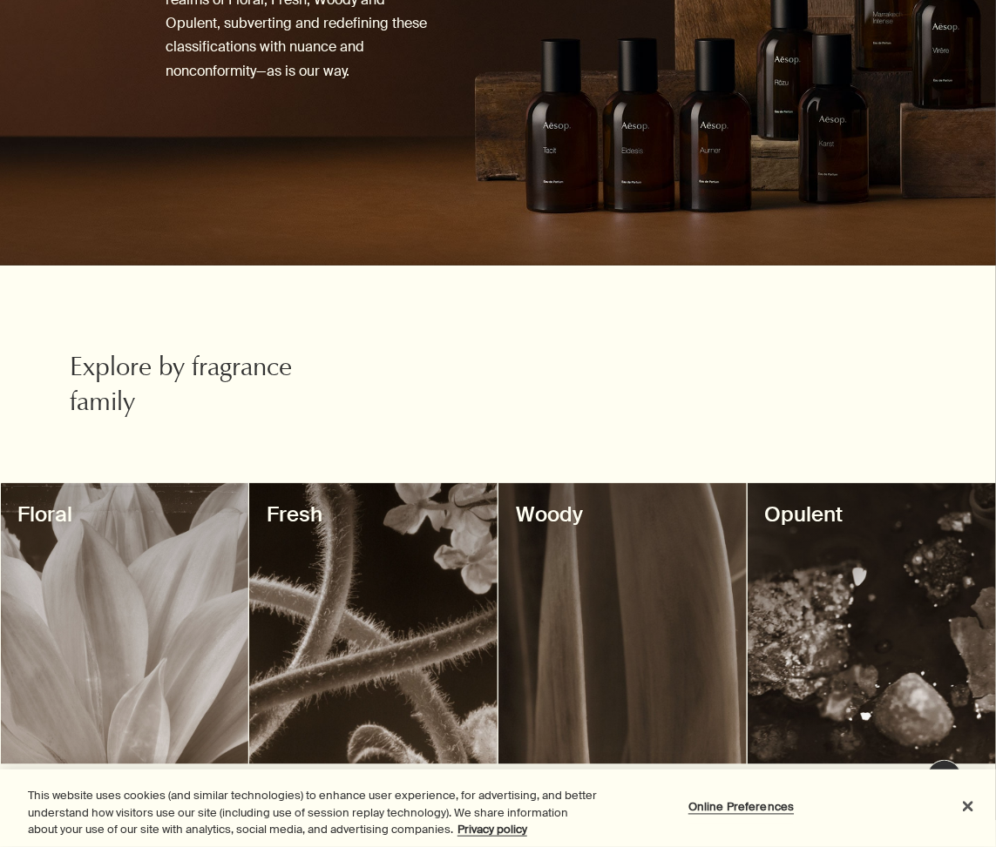
scroll to position [560, 0]
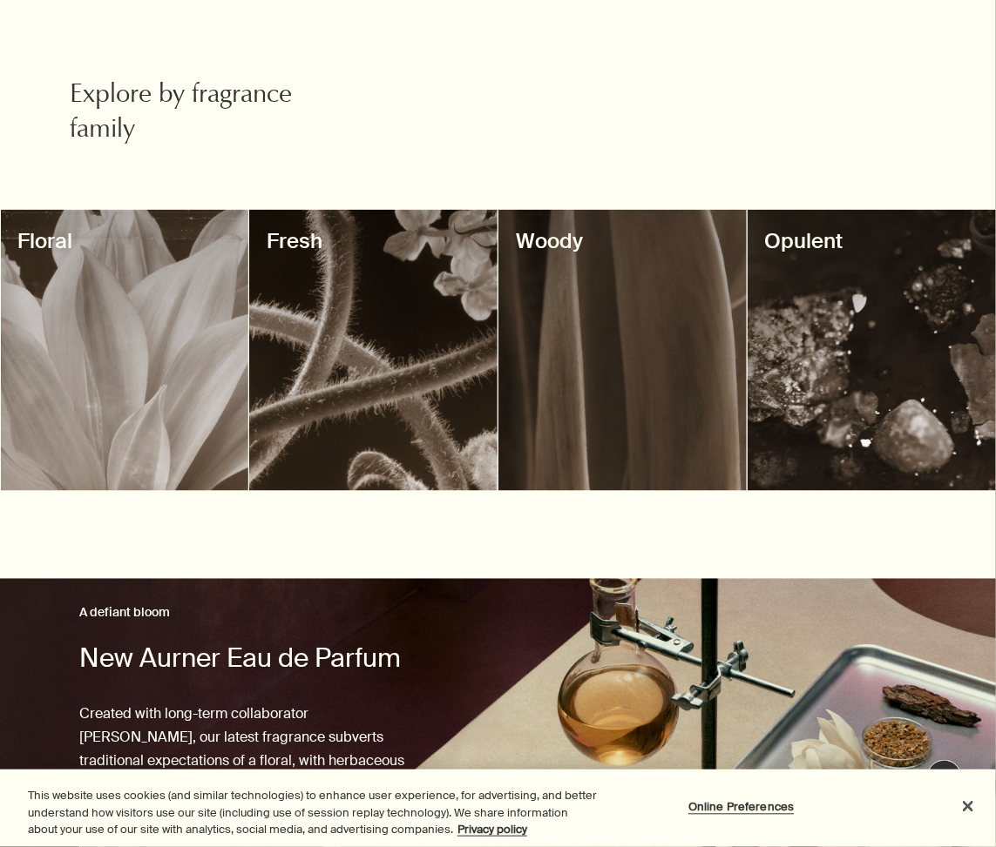
click at [597, 403] on div at bounding box center [622, 350] width 248 height 281
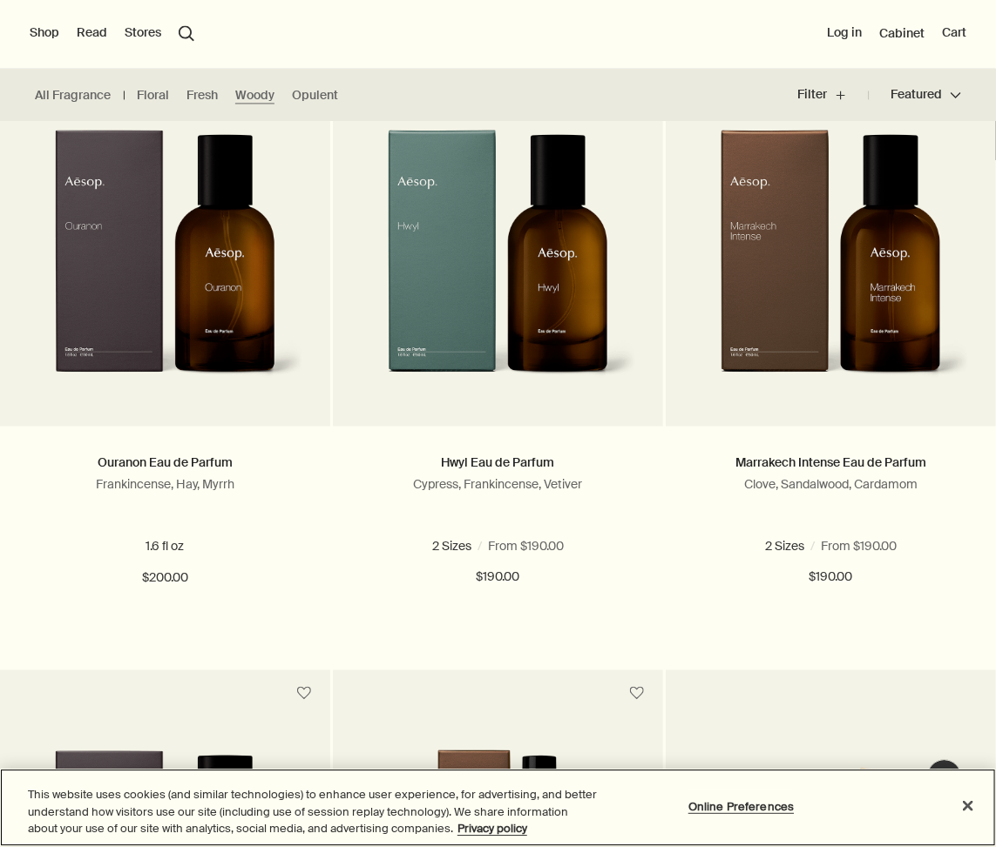
scroll to position [467, 0]
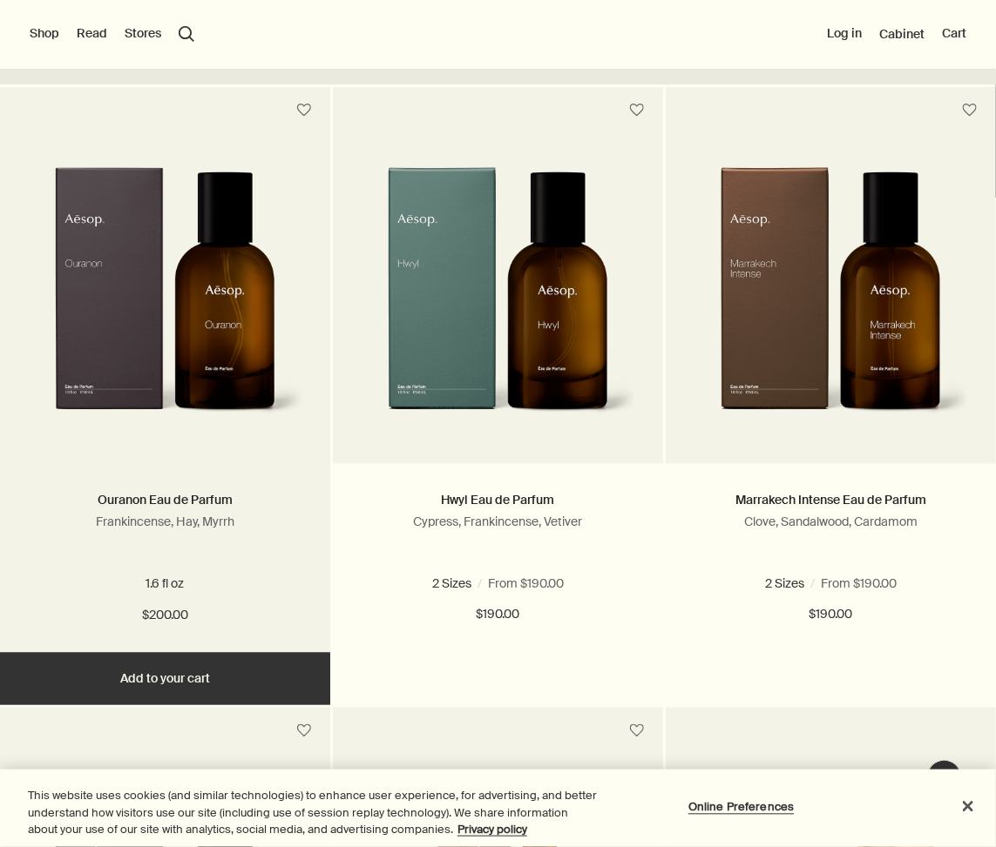
click at [100, 360] on img at bounding box center [165, 302] width 278 height 271
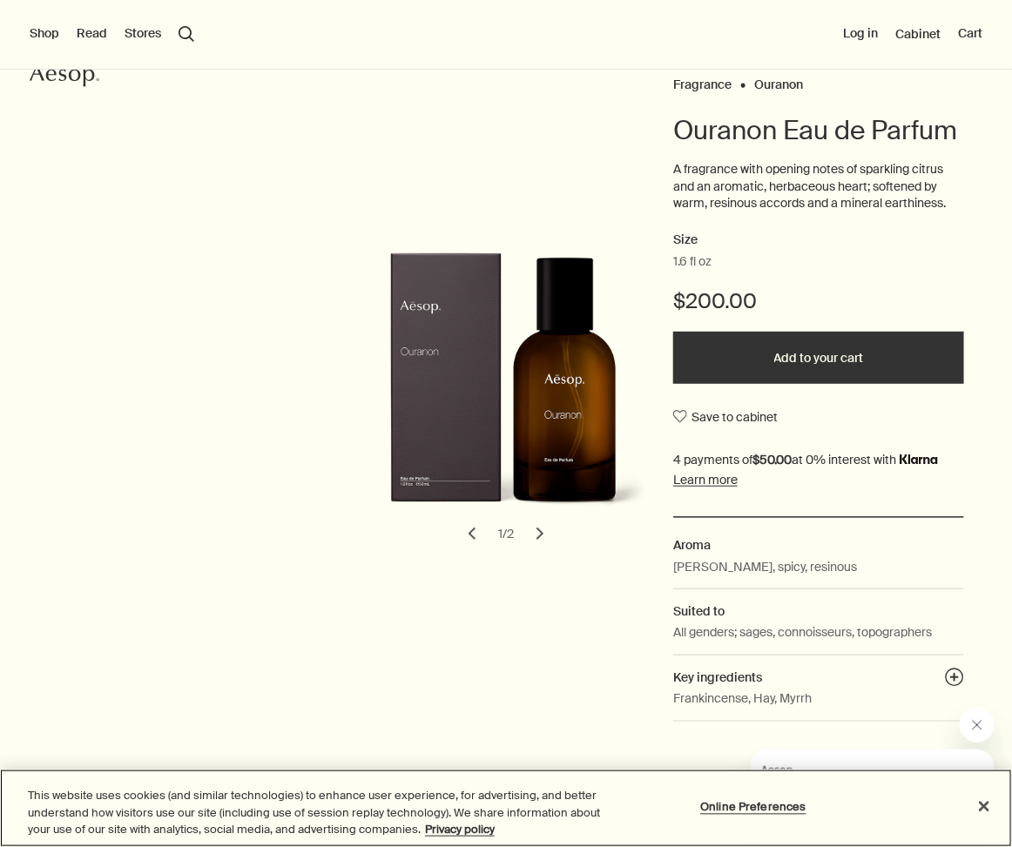
scroll to position [105, 0]
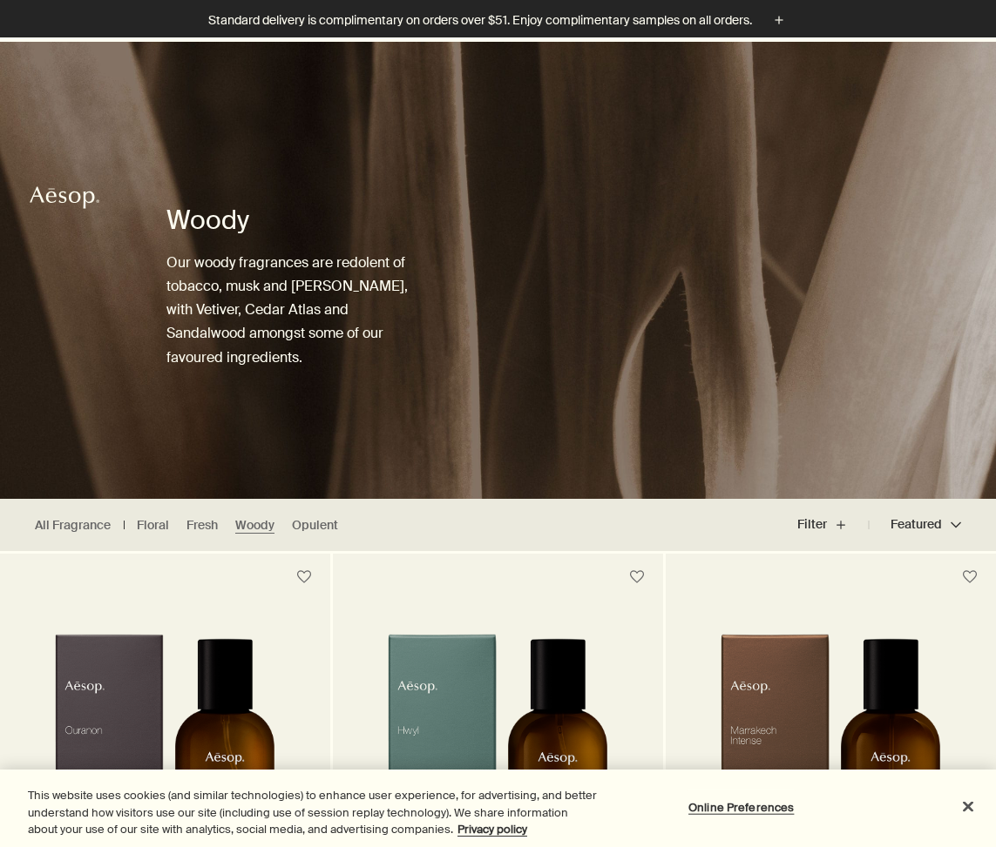
scroll to position [373, 0]
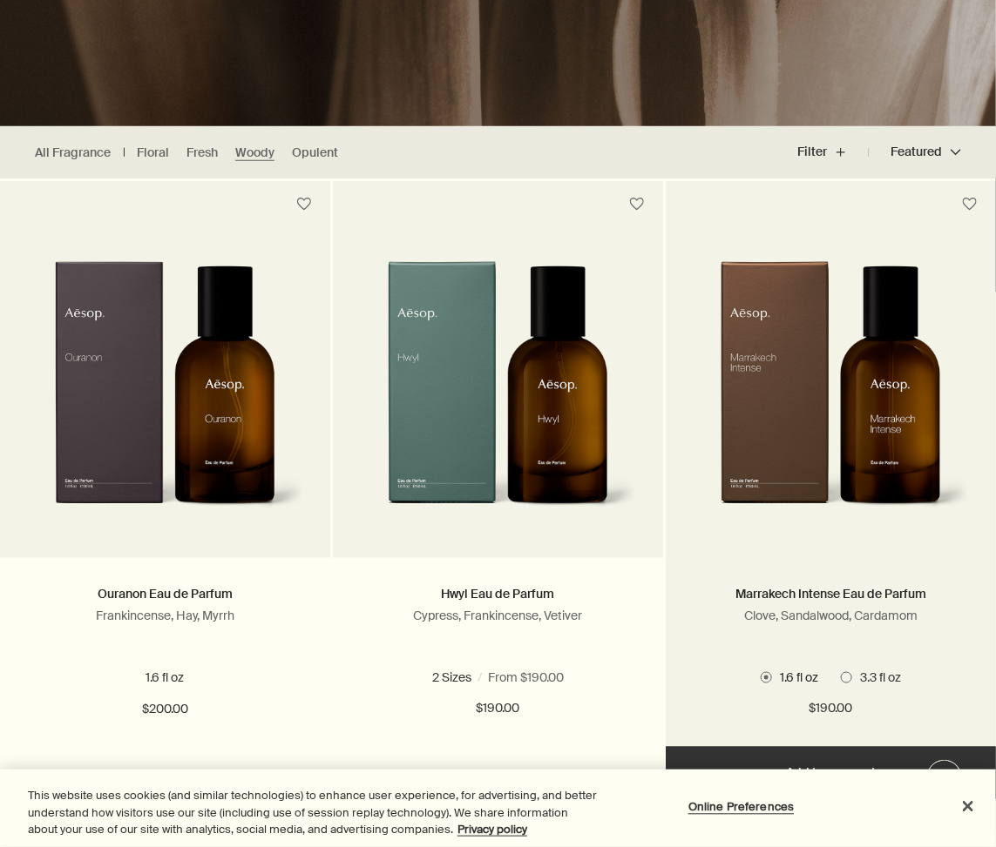
drag, startPoint x: 0, startPoint y: 0, endPoint x: 798, endPoint y: 420, distance: 901.5
click at [798, 420] on img at bounding box center [831, 396] width 278 height 271
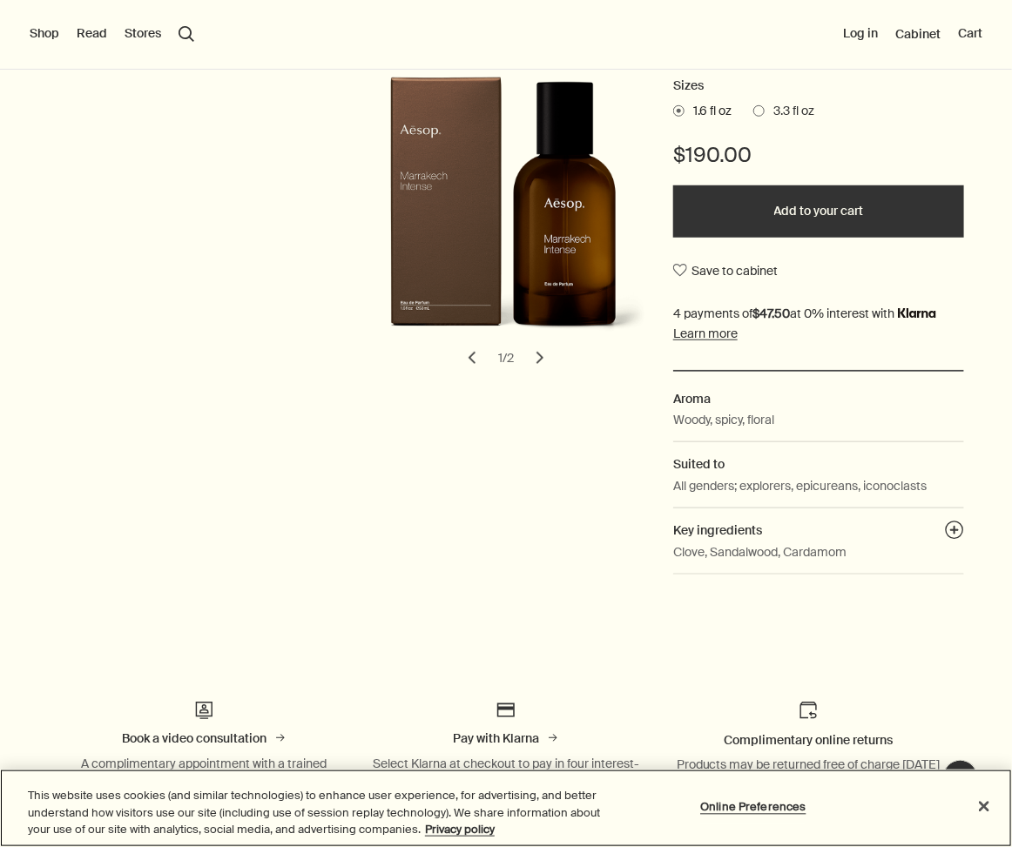
scroll to position [105, 0]
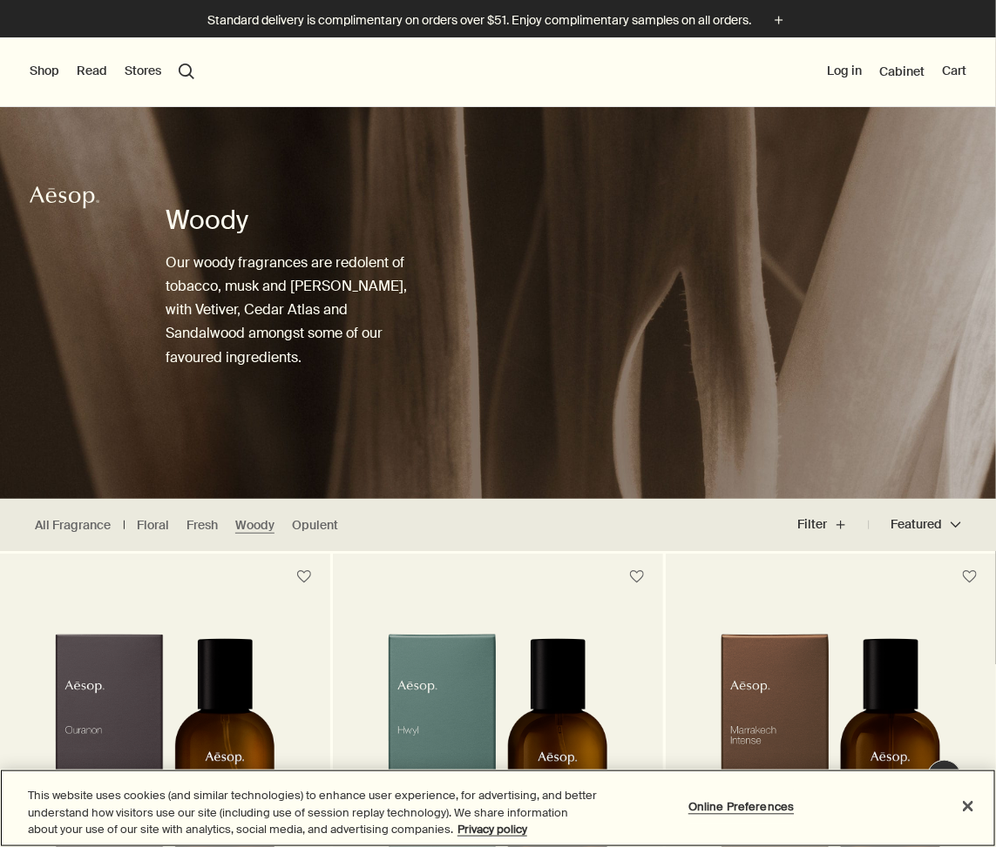
click at [475, 695] on img at bounding box center [498, 769] width 278 height 271
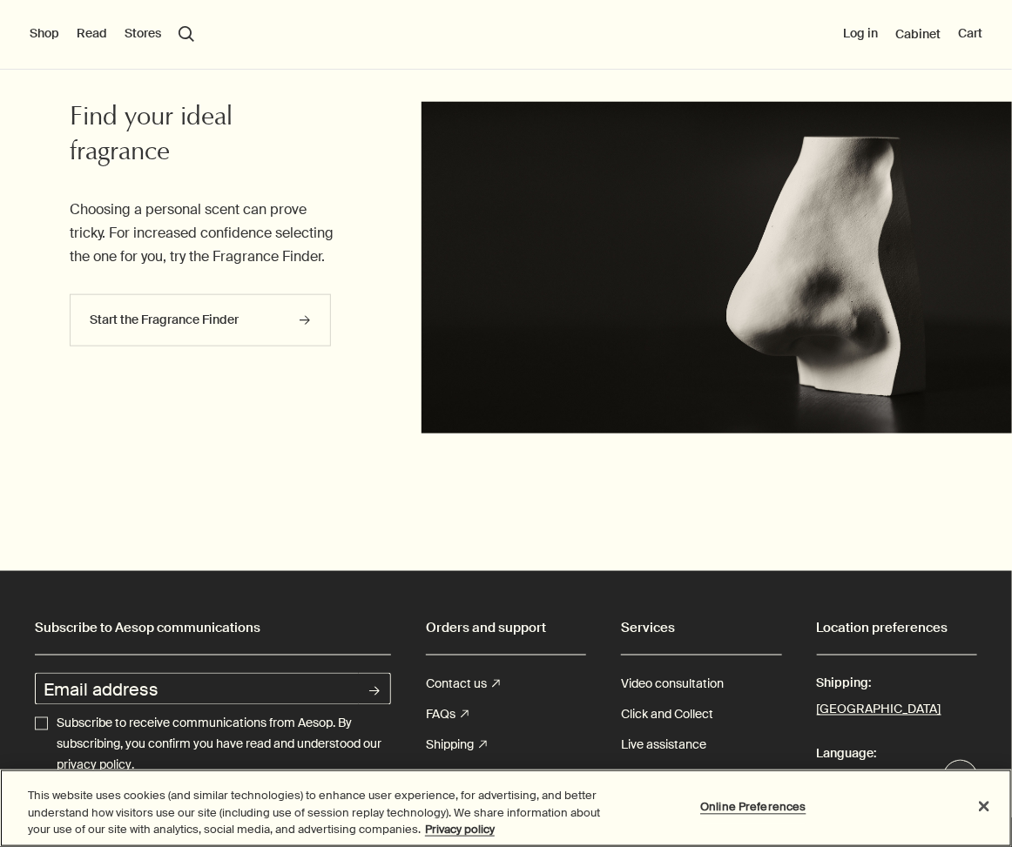
scroll to position [2730, 0]
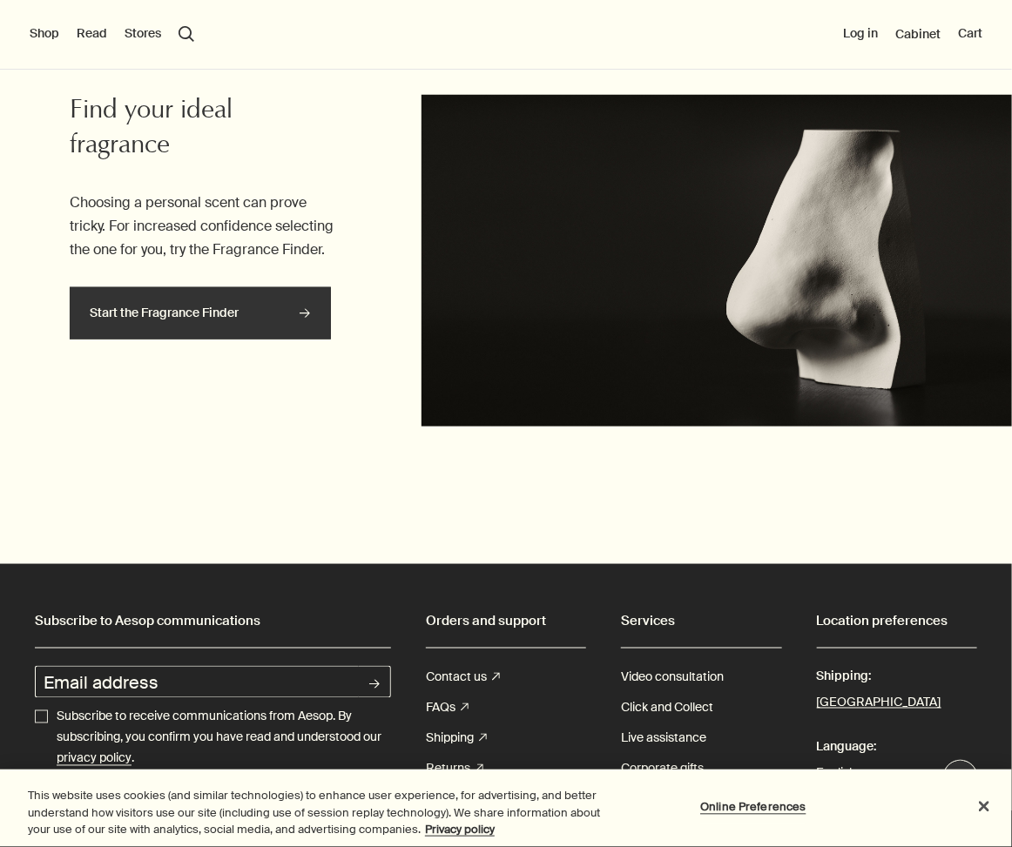
click at [261, 340] on link "Start the Fragrance Finder rightArrow" at bounding box center [200, 313] width 261 height 52
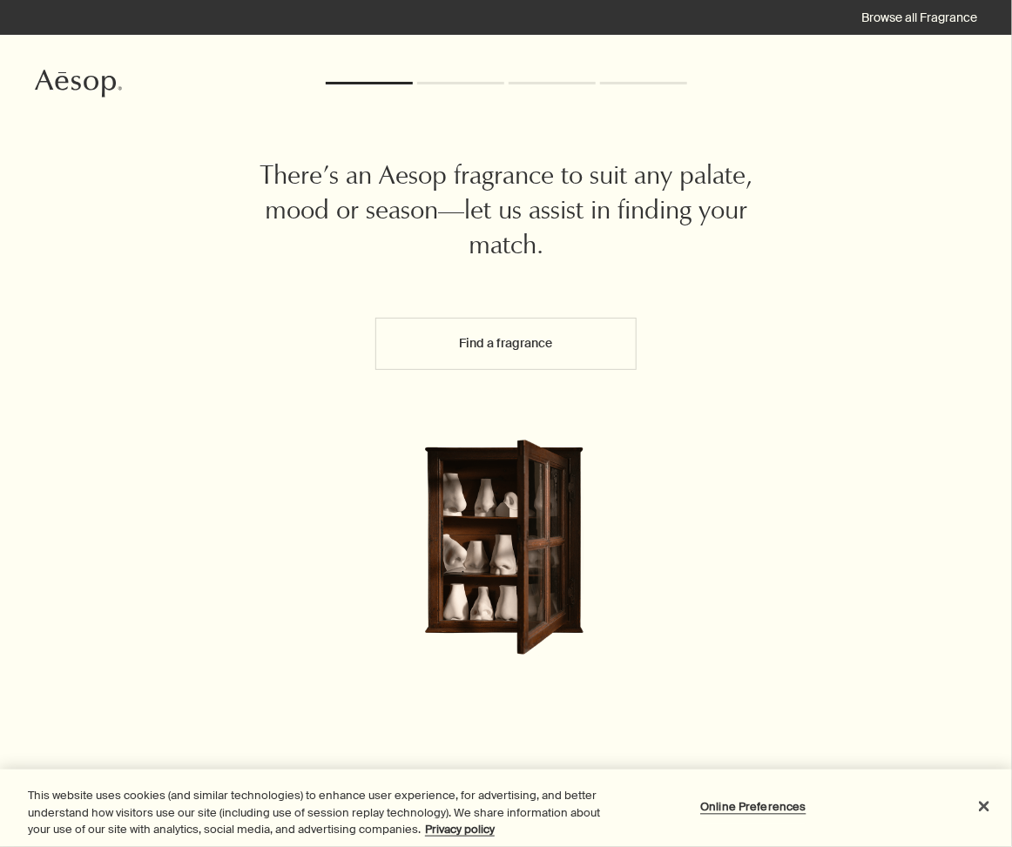
click at [539, 348] on button "Find a fragrance" at bounding box center [505, 344] width 261 height 52
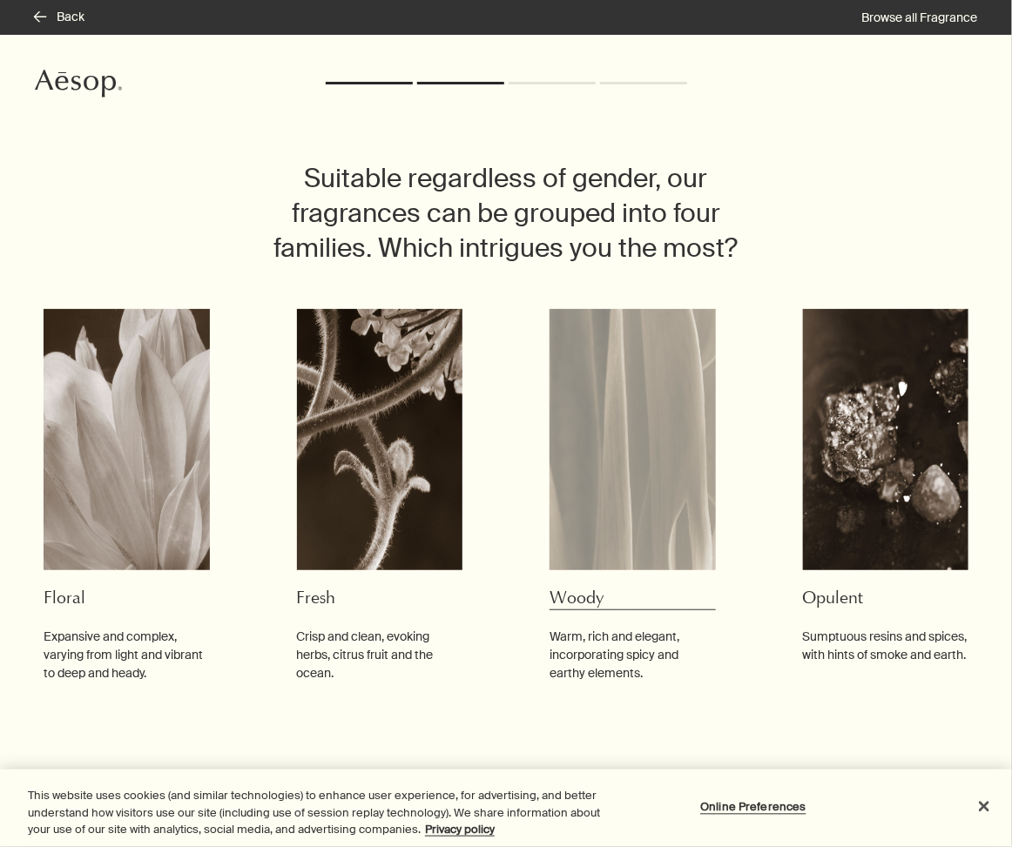
click at [570, 402] on img at bounding box center [633, 439] width 166 height 261
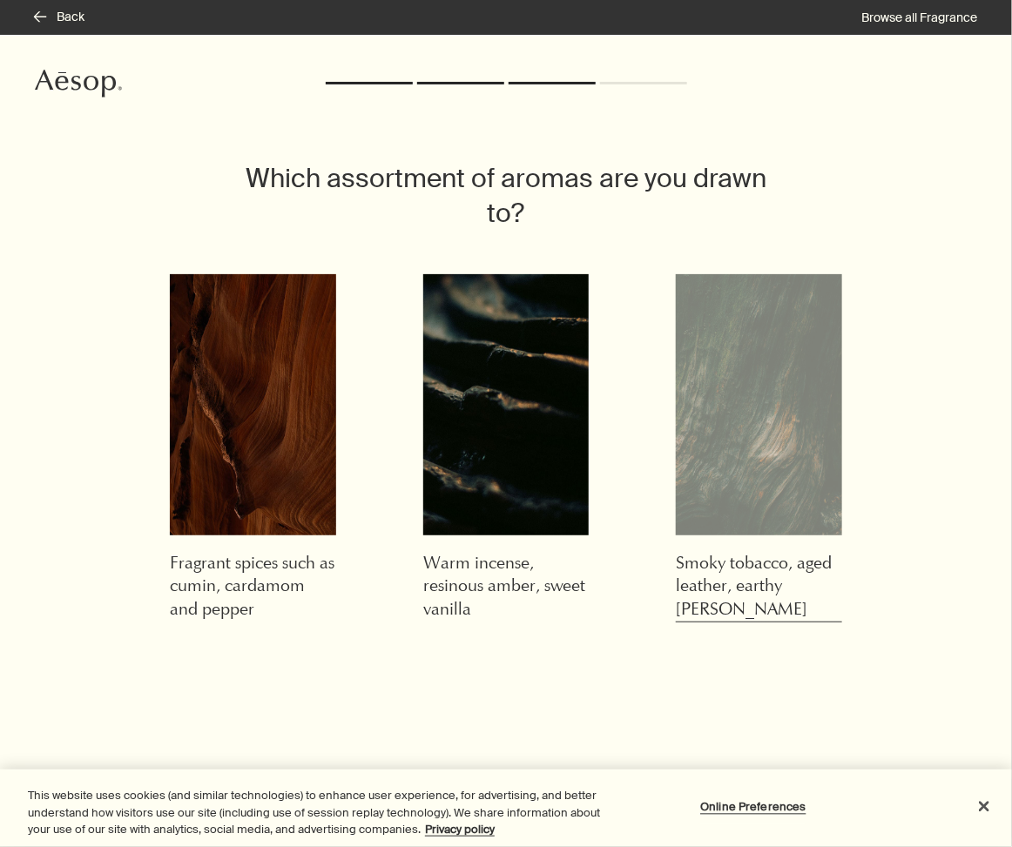
click at [724, 405] on img at bounding box center [759, 404] width 166 height 261
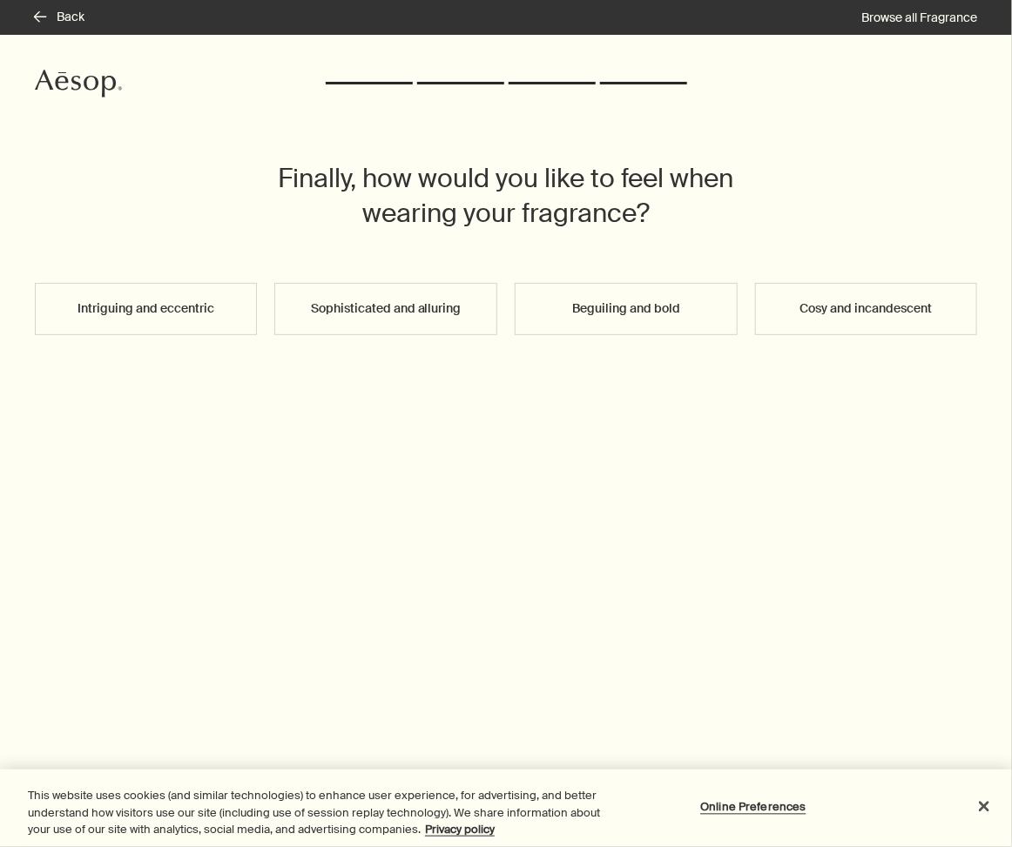
click at [426, 321] on button "Sophisticated and alluring" at bounding box center [385, 309] width 223 height 52
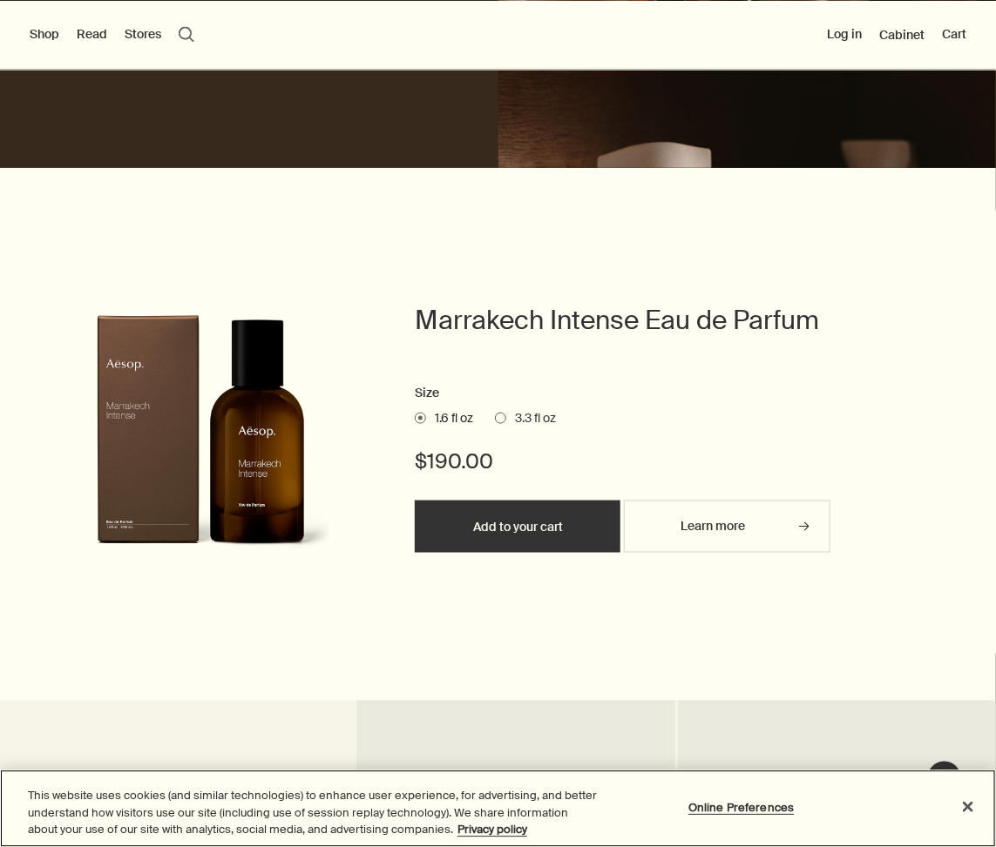
scroll to position [373, 0]
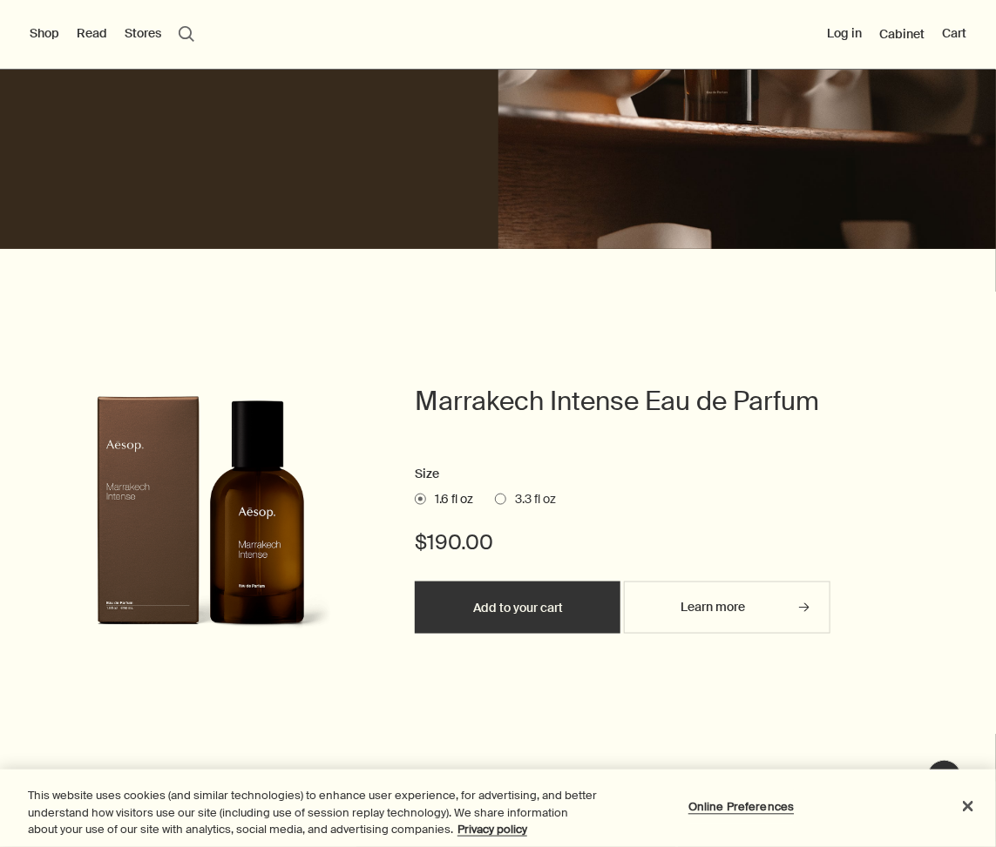
click at [498, 498] on span at bounding box center [500, 499] width 11 height 11
click at [502, 497] on span at bounding box center [500, 499] width 11 height 11
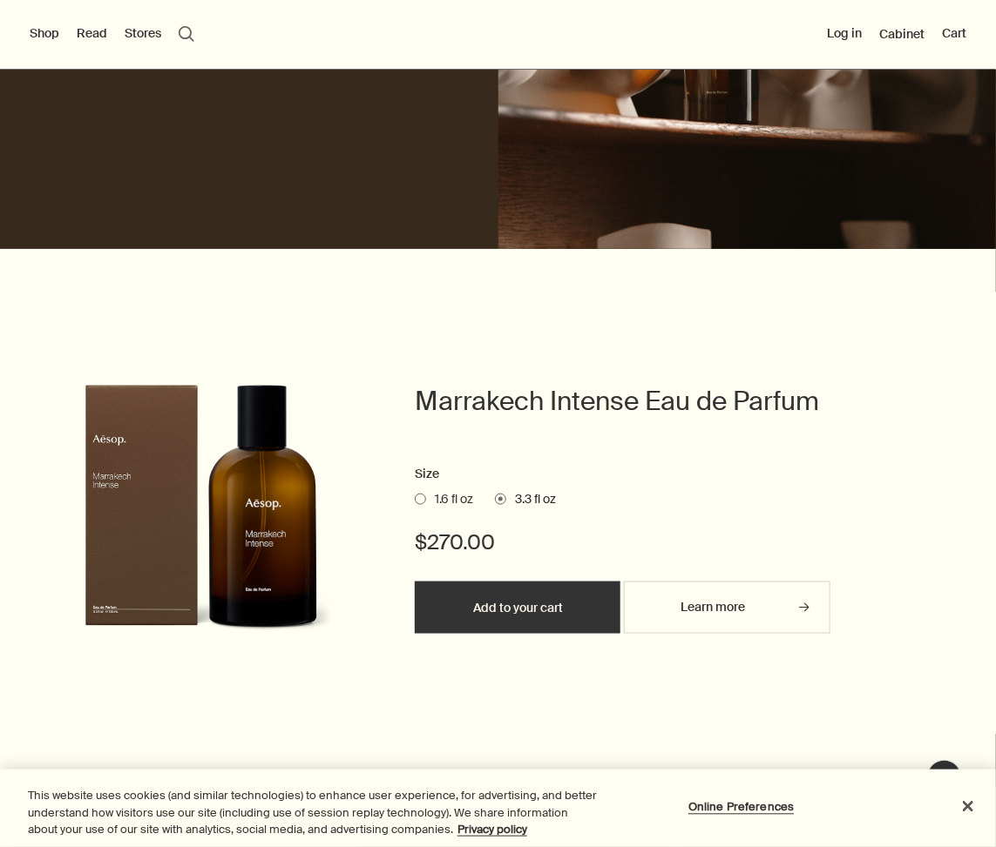
click at [419, 498] on span at bounding box center [420, 499] width 11 height 11
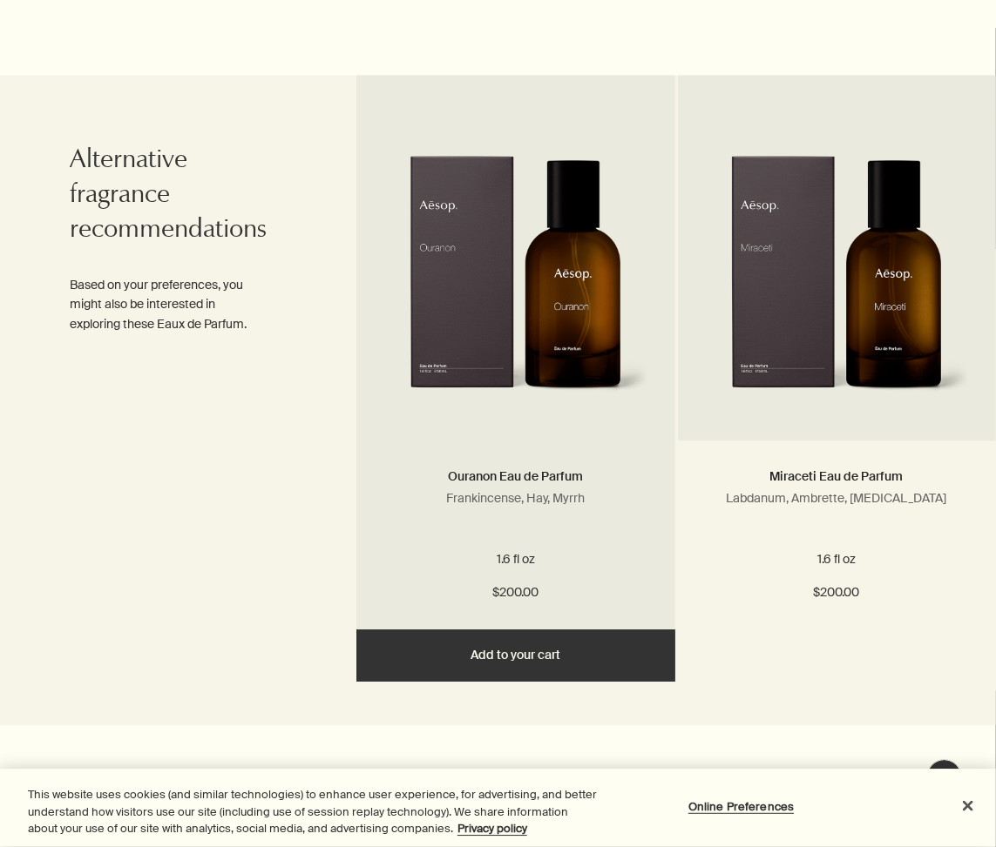
scroll to position [1120, 0]
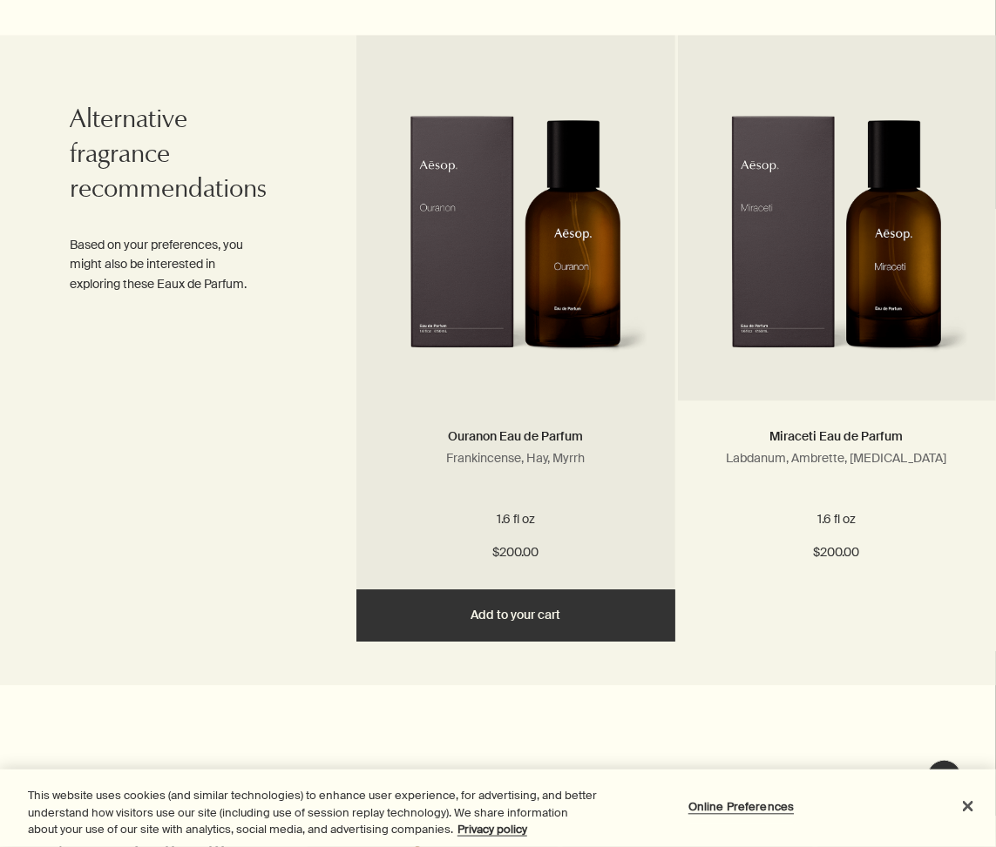
click at [594, 291] on img at bounding box center [515, 245] width 267 height 260
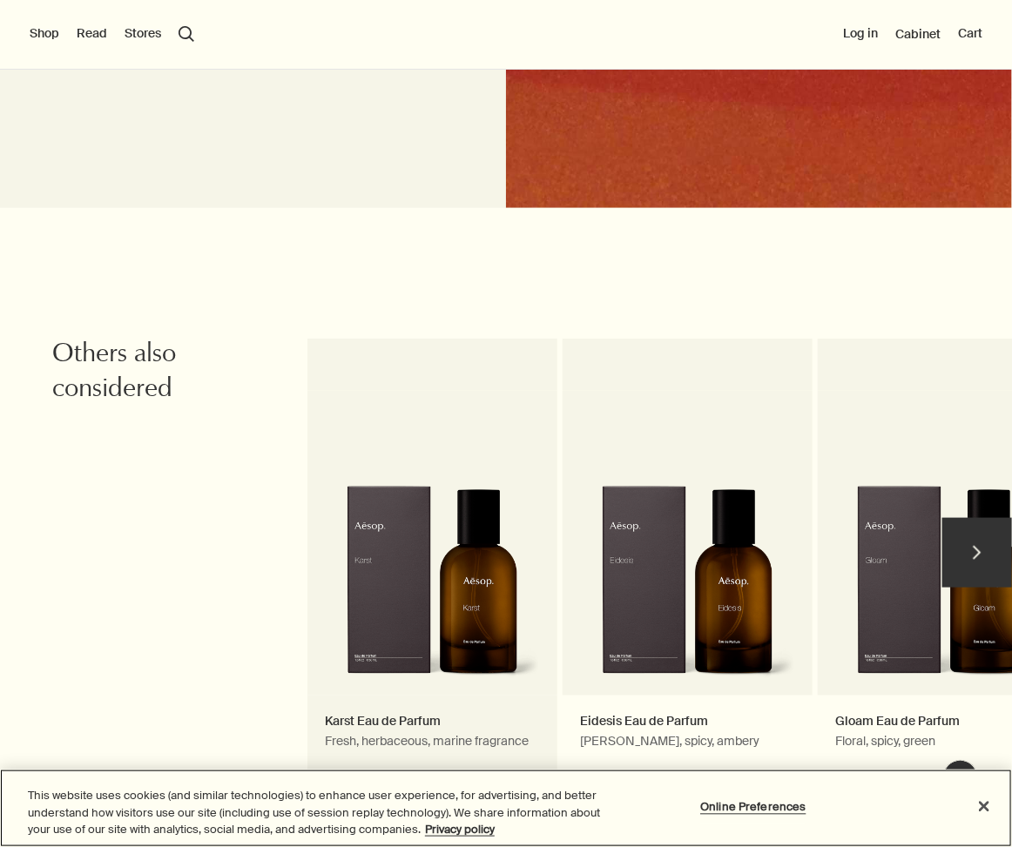
scroll to position [2836, 0]
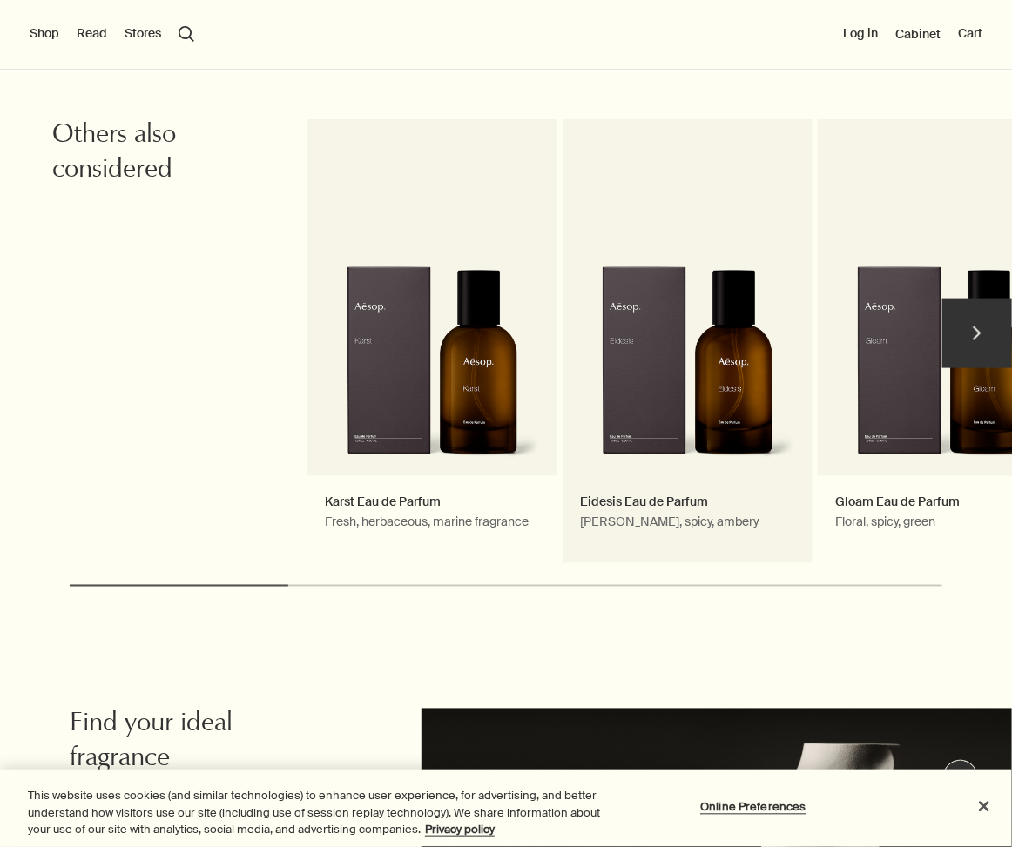
click at [624, 336] on link "Eidesis Eau de Parfum Woody, spicy, ambery" at bounding box center [688, 341] width 250 height 444
